Goal: Task Accomplishment & Management: Complete application form

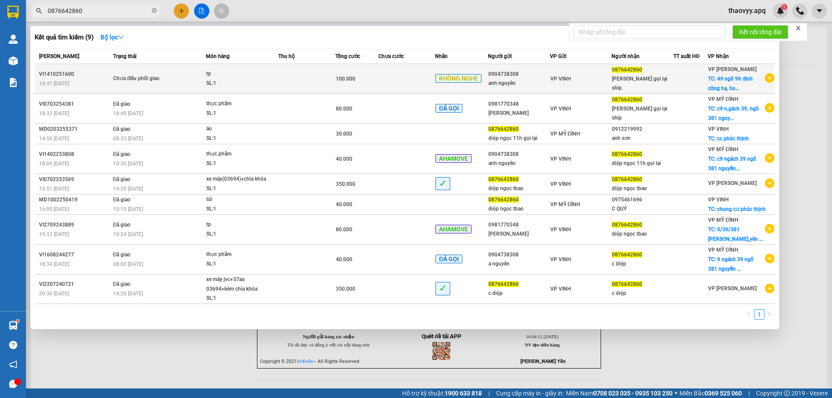
type input "0876642860"
click at [216, 77] on div "tp" at bounding box center [238, 74] width 65 height 10
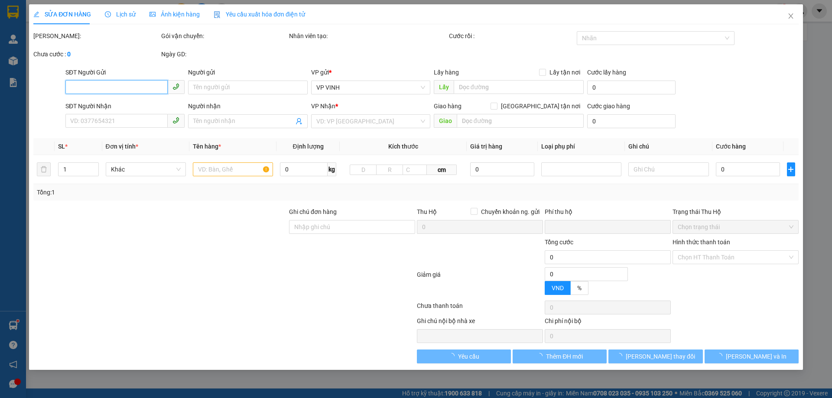
type input "0904738308"
type input "anh nguyên"
type input "0876642860"
type input "[PERSON_NAME] gọi lại ship"
checkbox input "true"
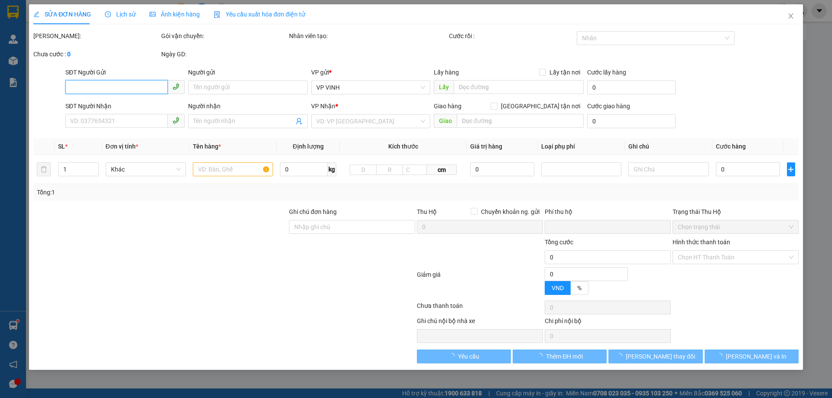
type input "49 ngõ 99 định công hạ, hoàng mai, [GEOGRAPHIC_DATA]"
type input "0"
type input "100.000"
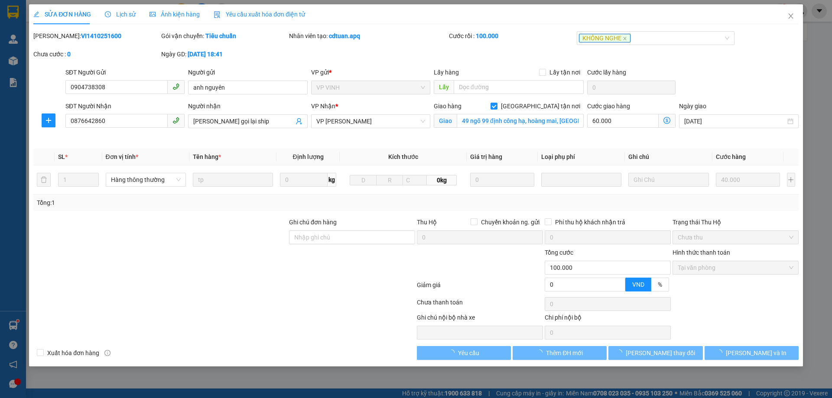
click at [127, 15] on span "Lịch sử" at bounding box center [120, 14] width 31 height 7
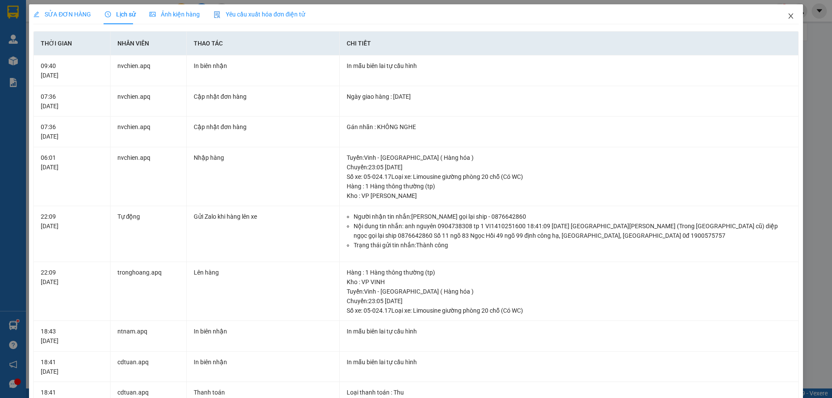
click at [787, 17] on icon "close" at bounding box center [790, 16] width 7 height 7
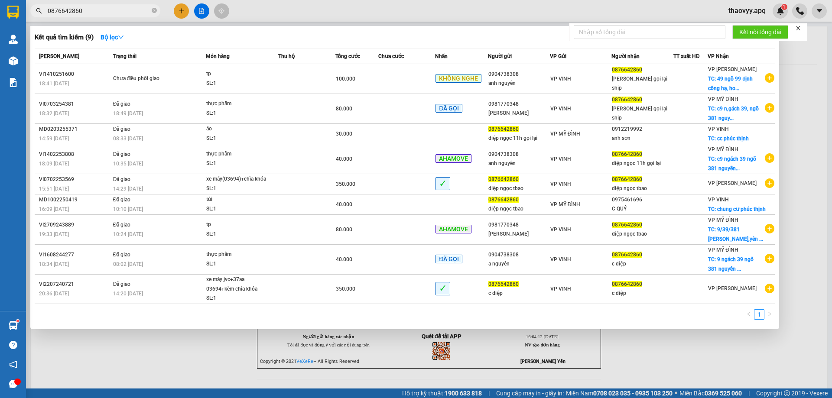
click at [122, 6] on input "0876642860" at bounding box center [99, 11] width 102 height 10
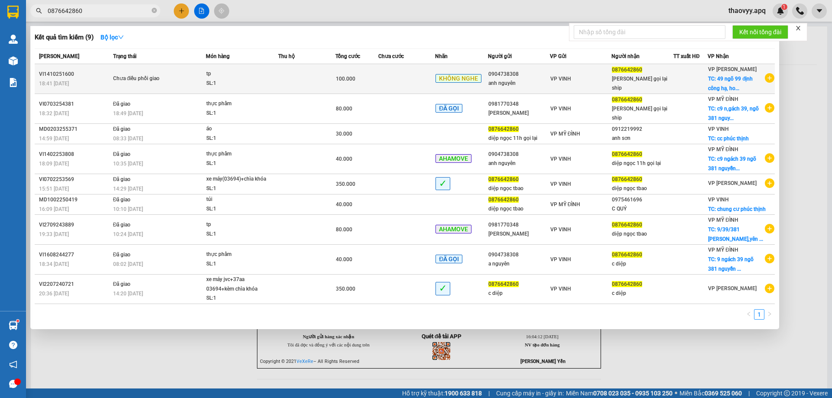
click at [389, 71] on td at bounding box center [406, 79] width 57 height 30
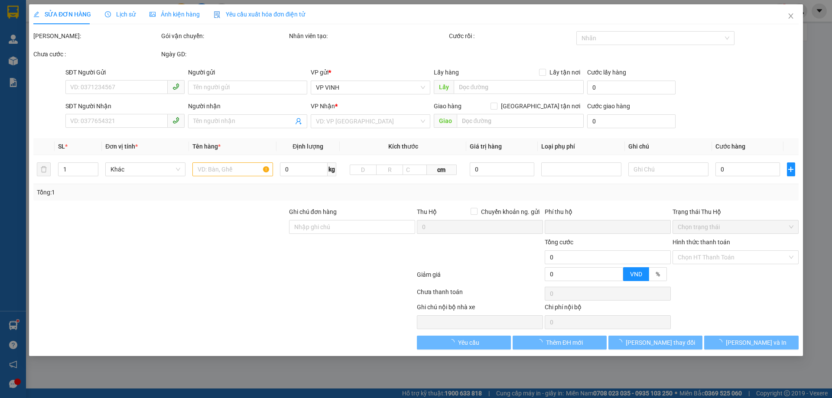
type input "0904738308"
type input "anh nguyên"
type input "0876642860"
type input "[PERSON_NAME] gọi lại ship"
checkbox input "true"
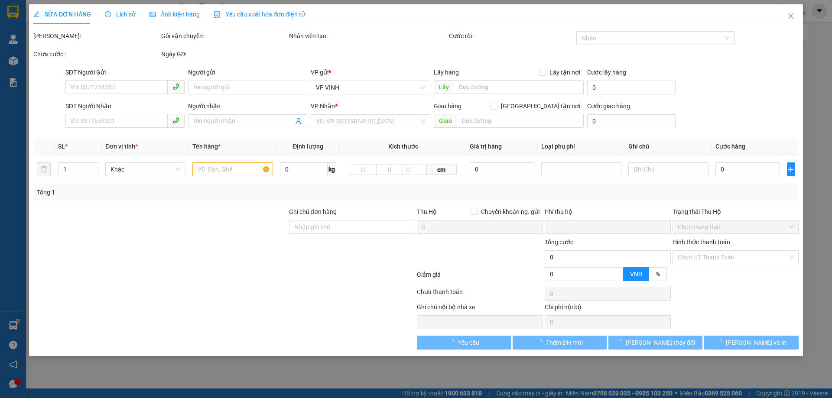
type input "49 ngõ 99 định công hạ, hoàng mai, [GEOGRAPHIC_DATA]"
type input "0"
type input "100.000"
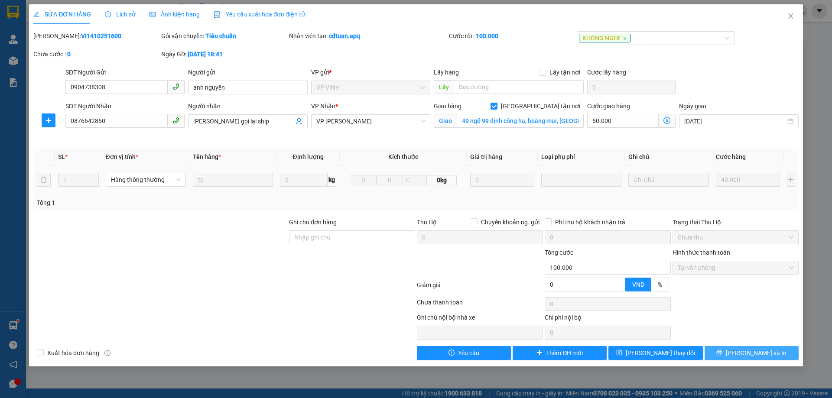
click at [734, 357] on button "[PERSON_NAME] và In" at bounding box center [751, 353] width 94 height 14
